Goal: Find specific page/section: Find specific page/section

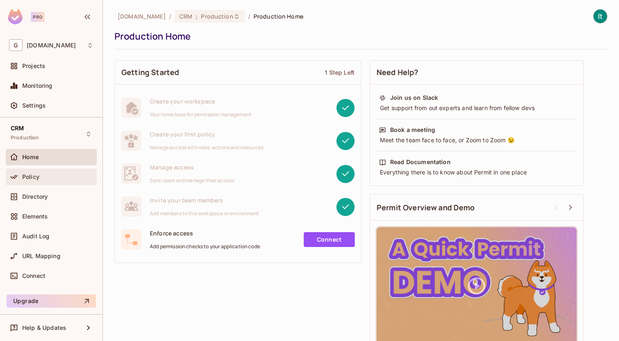
click at [49, 184] on div "Policy" at bounding box center [51, 176] width 91 height 16
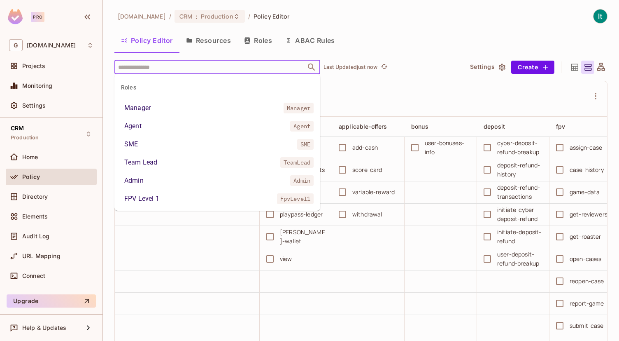
click at [165, 67] on input "text" at bounding box center [210, 67] width 188 height 14
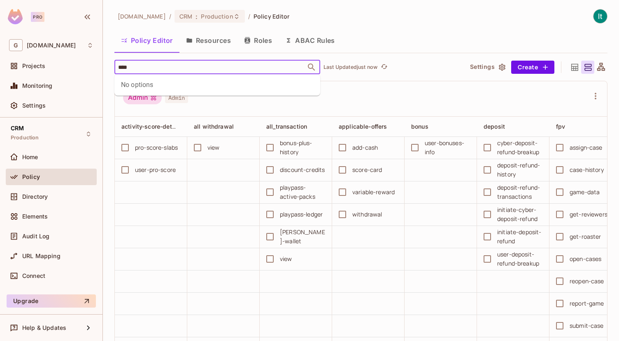
type input "***"
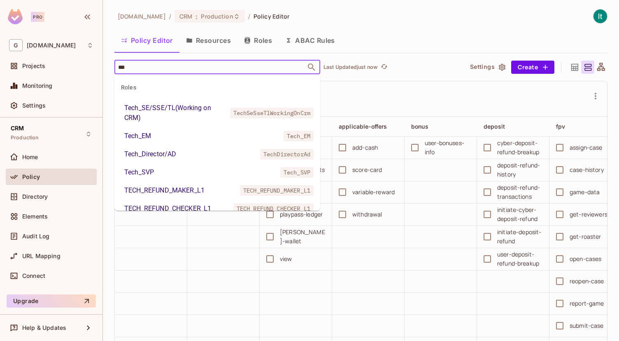
click at [179, 108] on div "Tech_SE/SSE/TL(Working on CRM)" at bounding box center [175, 113] width 103 height 20
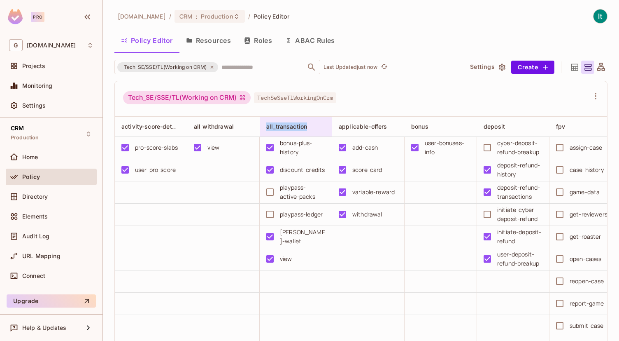
drag, startPoint x: 309, startPoint y: 126, endPoint x: 267, endPoint y: 127, distance: 42.4
click at [267, 127] on div "all_transaction" at bounding box center [293, 126] width 54 height 8
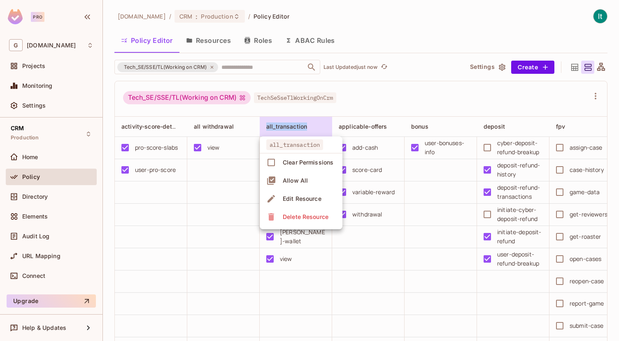
copy span "all_transaction"
click at [233, 210] on div at bounding box center [309, 170] width 619 height 341
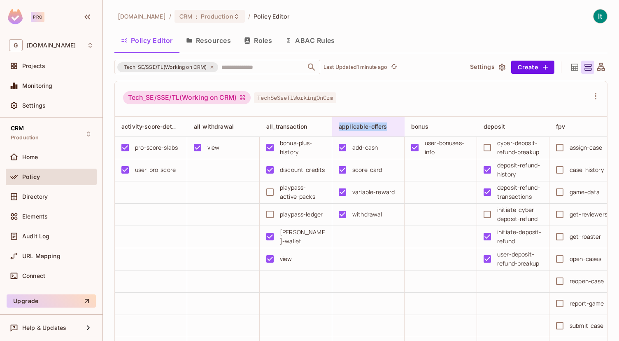
drag, startPoint x: 390, startPoint y: 127, endPoint x: 340, endPoint y: 127, distance: 50.7
click at [340, 127] on div "applicable-offers" at bounding box center [371, 126] width 64 height 10
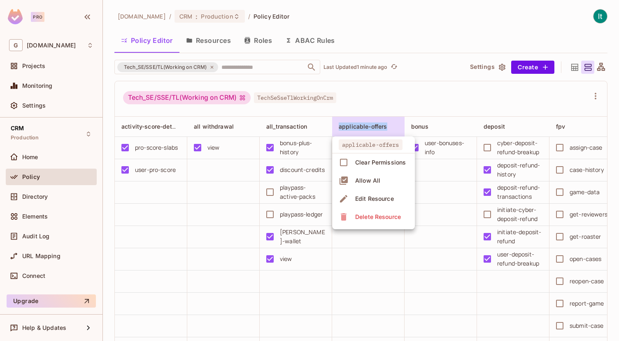
copy div "applicable-offers"
click at [365, 331] on div at bounding box center [309, 170] width 619 height 341
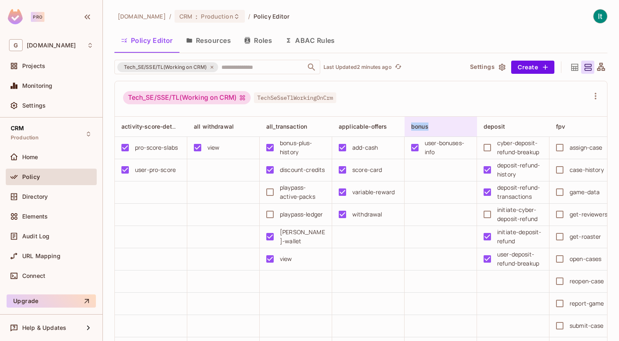
drag, startPoint x: 435, startPoint y: 127, endPoint x: 412, endPoint y: 127, distance: 22.7
click at [412, 127] on div "bonus" at bounding box center [438, 126] width 54 height 8
copy span "bonus"
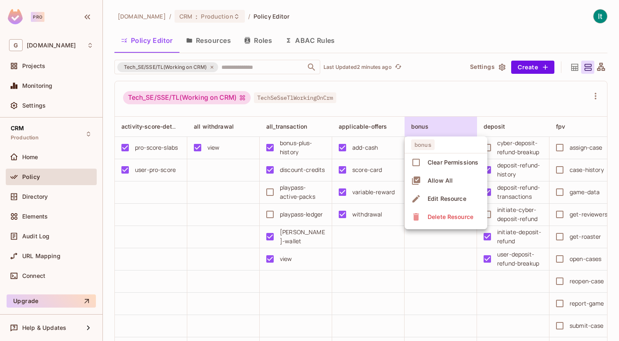
click at [368, 289] on div at bounding box center [309, 170] width 619 height 341
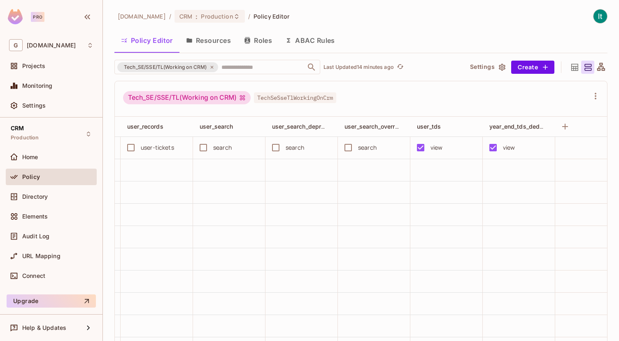
scroll to position [0, 1299]
click at [213, 67] on icon at bounding box center [212, 67] width 5 height 5
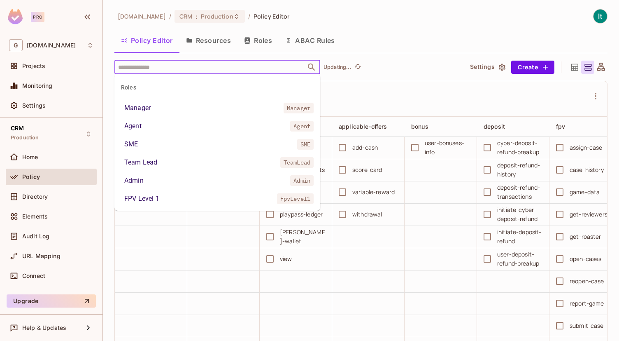
click at [188, 68] on input "text" at bounding box center [210, 67] width 188 height 14
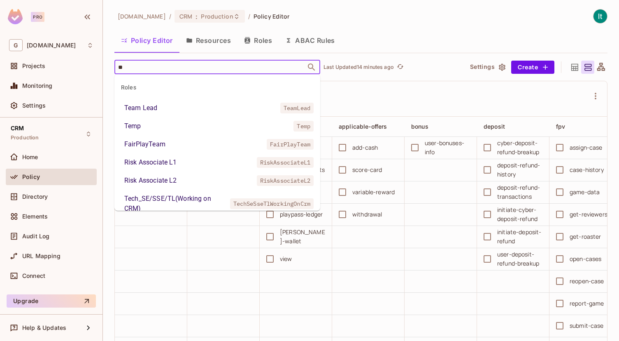
type input "*"
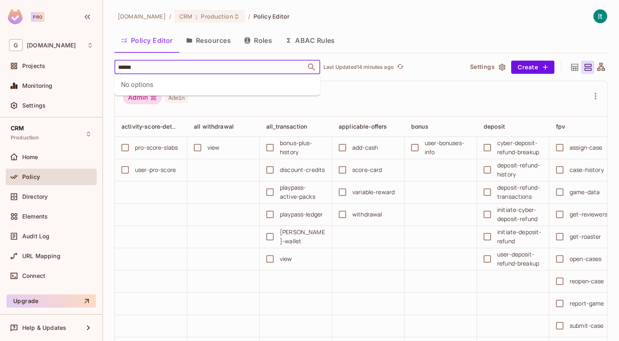
type input "*****"
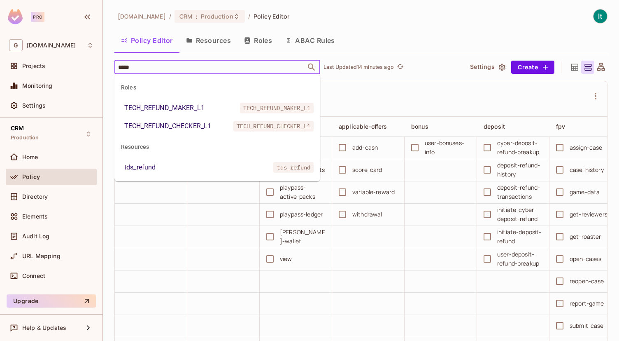
click at [200, 104] on div "TECH_REFUND_MAKER_L1" at bounding box center [164, 108] width 80 height 10
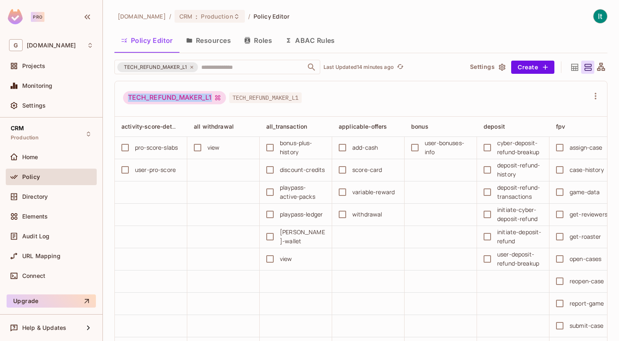
drag, startPoint x: 213, startPoint y: 97, endPoint x: 125, endPoint y: 97, distance: 87.3
click at [125, 97] on div "TECH_REFUND_MAKER_L1" at bounding box center [174, 97] width 103 height 13
copy div "TECH_REFUND_MAKER_L1"
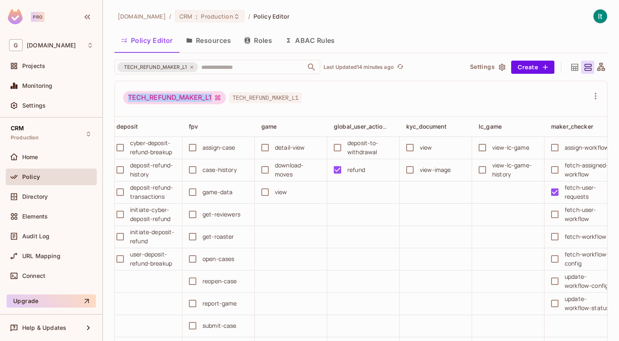
scroll to position [0, 374]
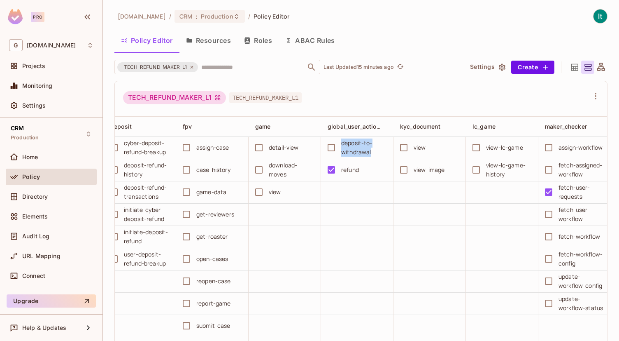
drag, startPoint x: 373, startPoint y: 154, endPoint x: 342, endPoint y: 144, distance: 32.0
click at [342, 145] on div "deposit-to-withdrawal" at bounding box center [363, 147] width 45 height 18
copy div "deposit-to-withdrawal"
click at [353, 171] on div "refund" at bounding box center [350, 169] width 18 height 9
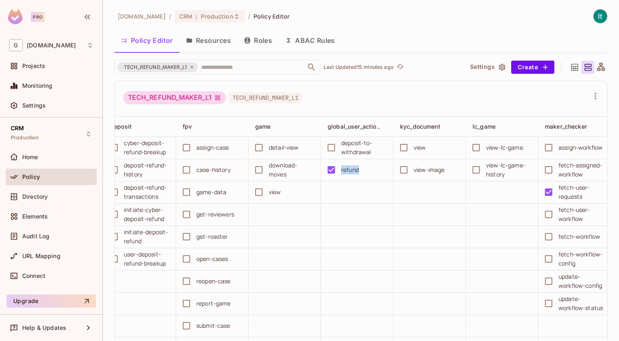
copy div "refund"
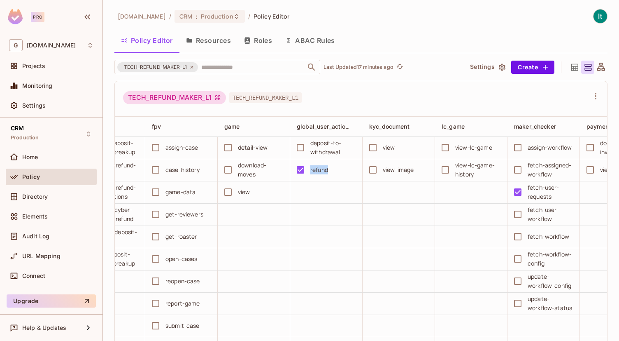
scroll to position [0, 523]
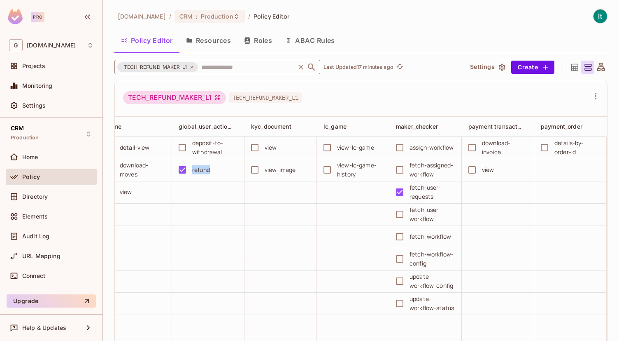
click at [194, 66] on icon at bounding box center [191, 67] width 5 height 5
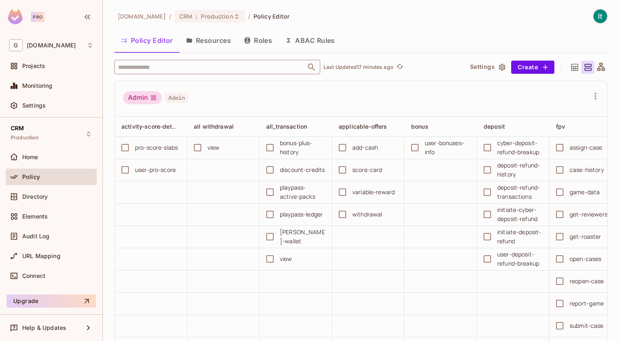
click at [168, 67] on input "text" at bounding box center [210, 67] width 188 height 14
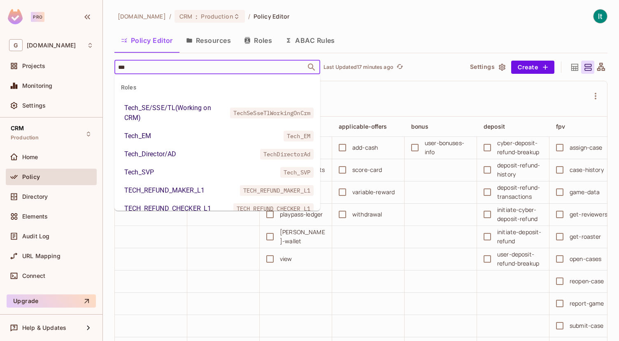
type input "****"
click at [175, 112] on div "Tech_SE/SSE/TL(Working on CRM)" at bounding box center [175, 113] width 103 height 20
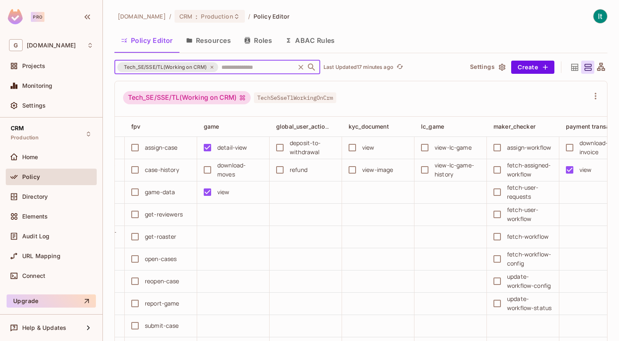
scroll to position [0, 425]
click at [212, 66] on icon at bounding box center [212, 67] width 5 height 5
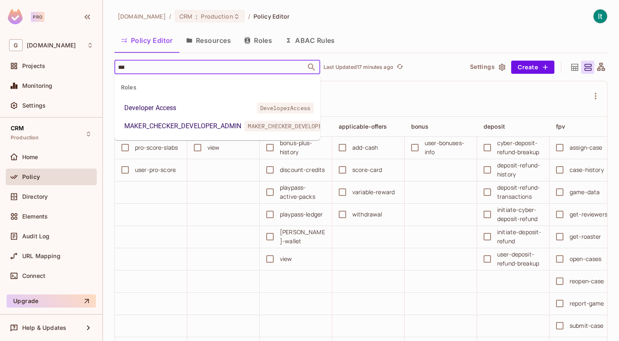
type input "****"
click at [194, 107] on li "Developer Access DeveloperAccess" at bounding box center [217, 107] width 206 height 15
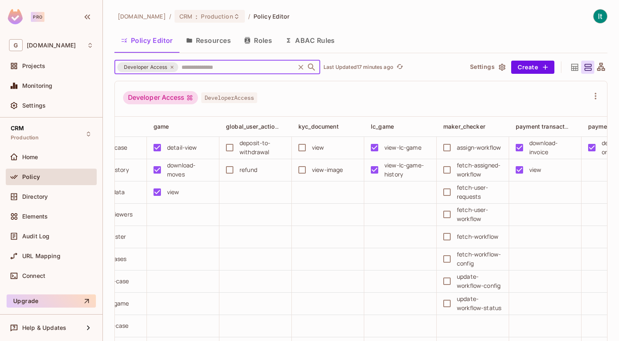
scroll to position [0, 484]
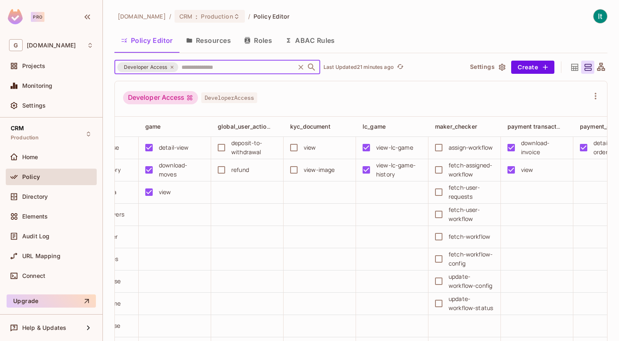
click at [174, 65] on icon at bounding box center [172, 67] width 5 height 5
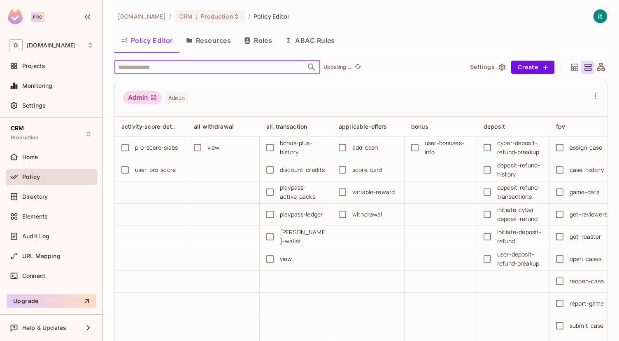
click at [159, 66] on input "text" at bounding box center [210, 67] width 188 height 14
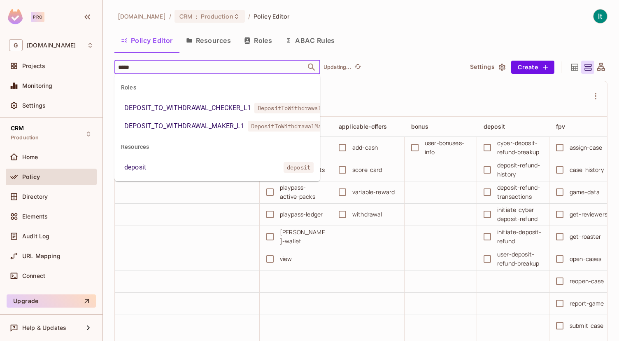
type input "******"
click at [211, 107] on div "DEPOSIT_TO_WITHDRAWAL_CHECKER_L1" at bounding box center [187, 108] width 127 height 10
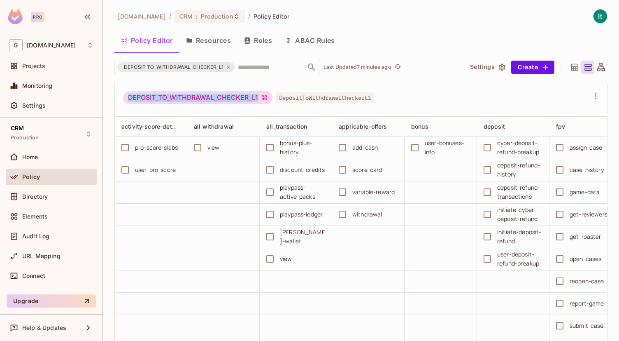
drag, startPoint x: 259, startPoint y: 98, endPoint x: 128, endPoint y: 100, distance: 131.8
click at [128, 100] on div "DEPOSIT_TO_WITHDRAWAL_CHECKER_L1" at bounding box center [198, 97] width 150 height 13
copy div "DEPOSIT_TO_WITHDRAWAL_CHECKER_L1"
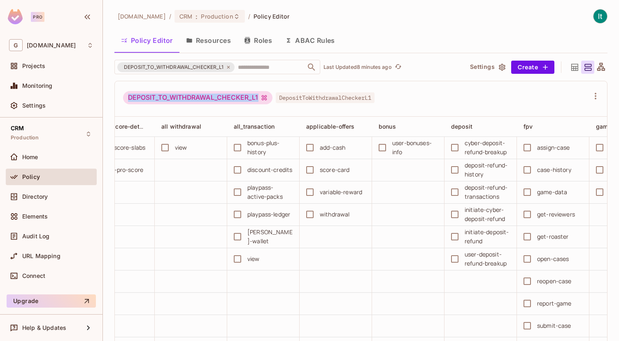
scroll to position [0, 0]
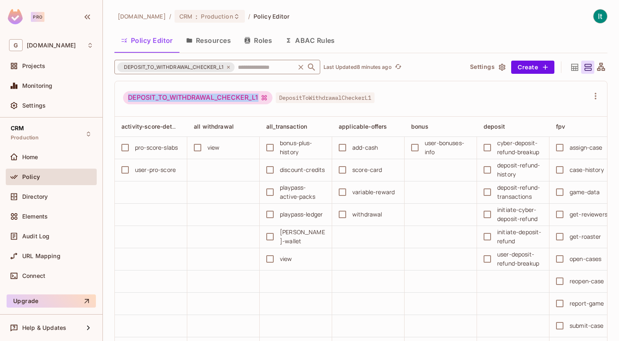
click at [229, 66] on icon at bounding box center [228, 67] width 5 height 5
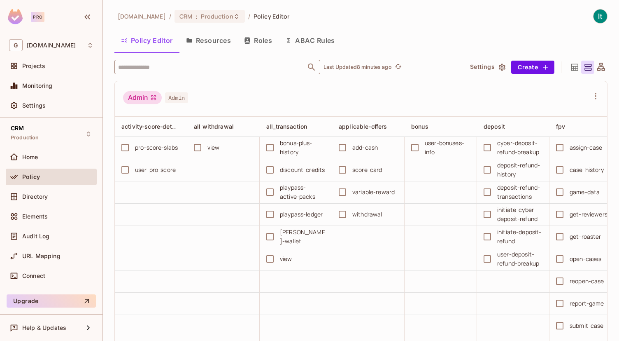
click at [168, 65] on input "text" at bounding box center [210, 67] width 188 height 14
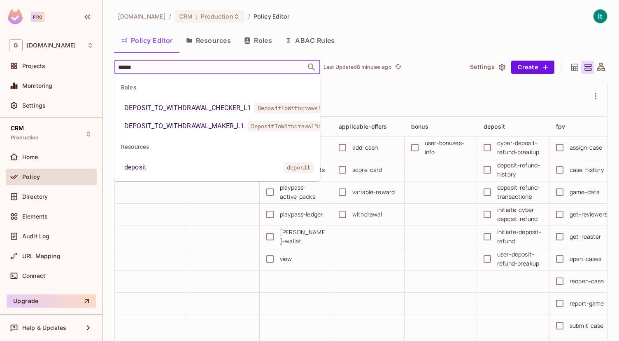
type input "*******"
click at [207, 126] on div "DEPOSIT_TO_WITHDRAWAL_MAKER_L1" at bounding box center [184, 126] width 120 height 10
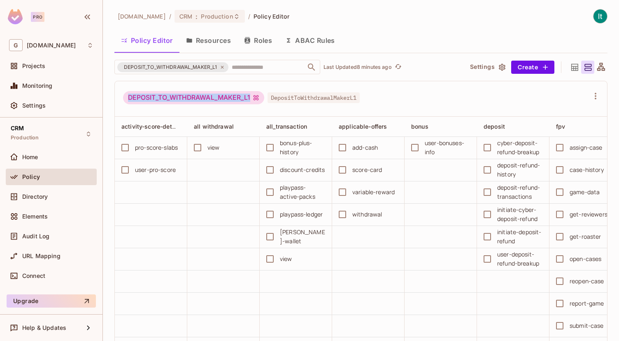
drag, startPoint x: 252, startPoint y: 98, endPoint x: 128, endPoint y: 99, distance: 124.0
click at [128, 99] on div "DEPOSIT_TO_WITHDRAWAL_MAKER_L1" at bounding box center [193, 97] width 141 height 13
copy div "DEPOSIT_TO_WITHDRAWAL_MAKER_L1"
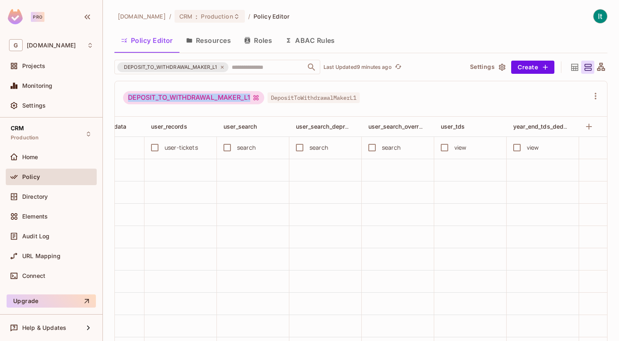
scroll to position [0, 1285]
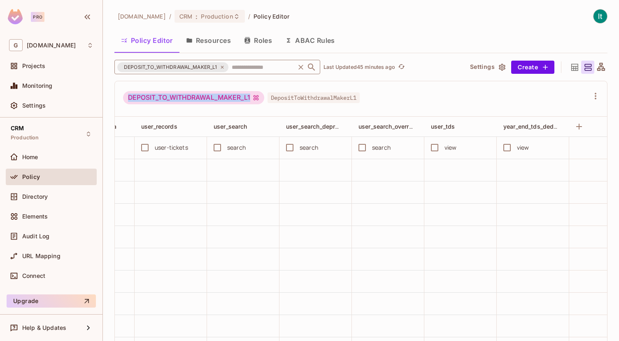
click at [223, 65] on icon at bounding box center [222, 67] width 5 height 5
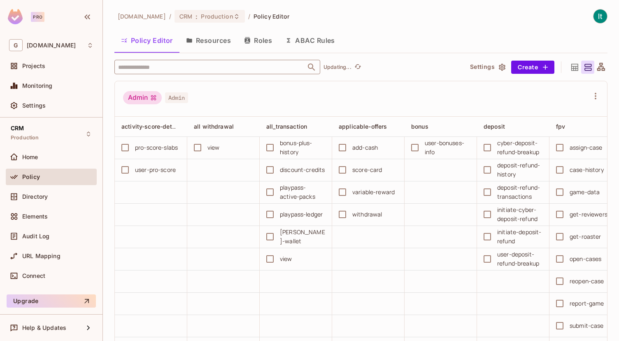
click at [189, 67] on input "text" at bounding box center [210, 67] width 188 height 14
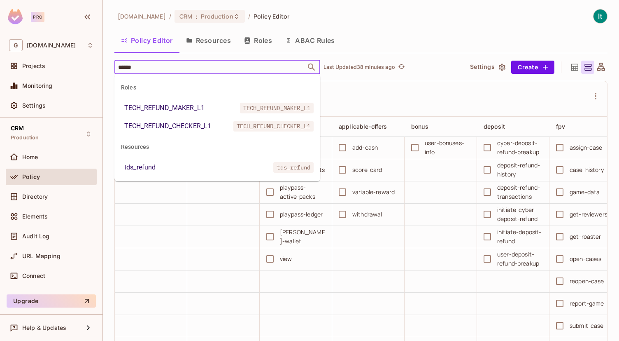
type input "******"
